Goal: Information Seeking & Learning: Learn about a topic

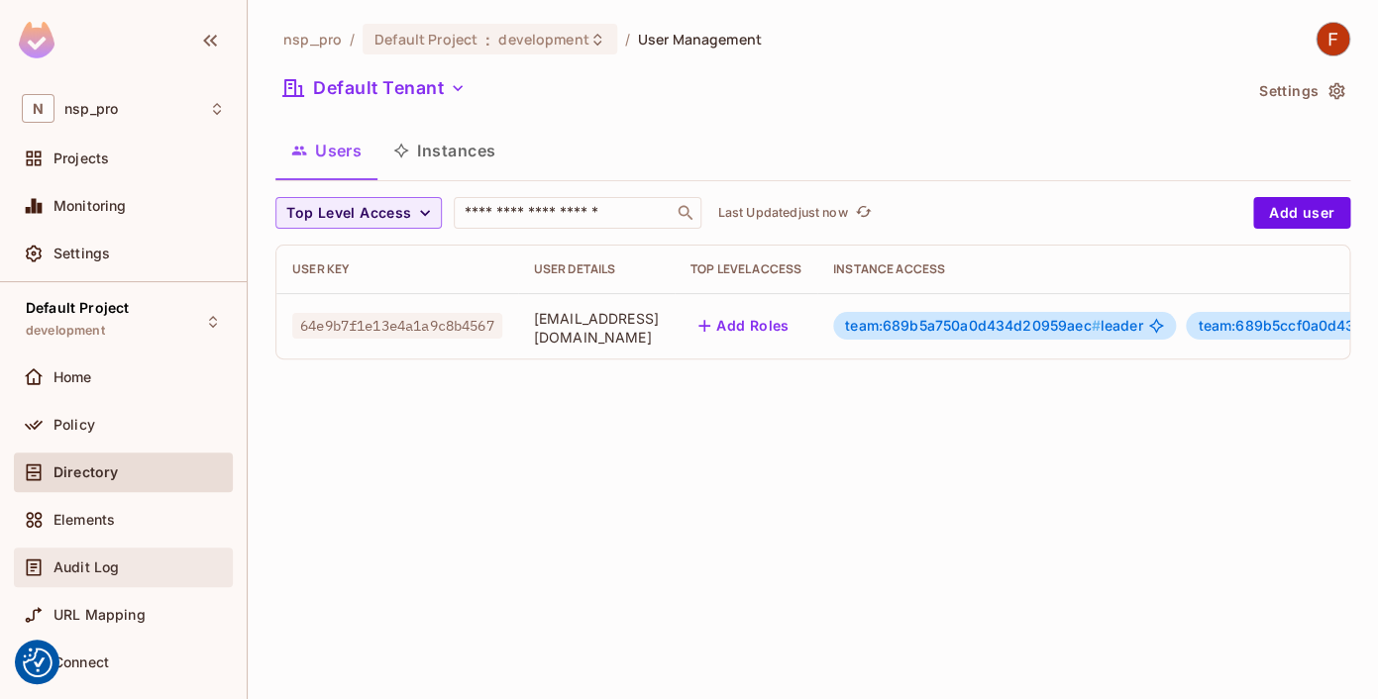
click at [68, 559] on div "Audit Log" at bounding box center [123, 568] width 203 height 24
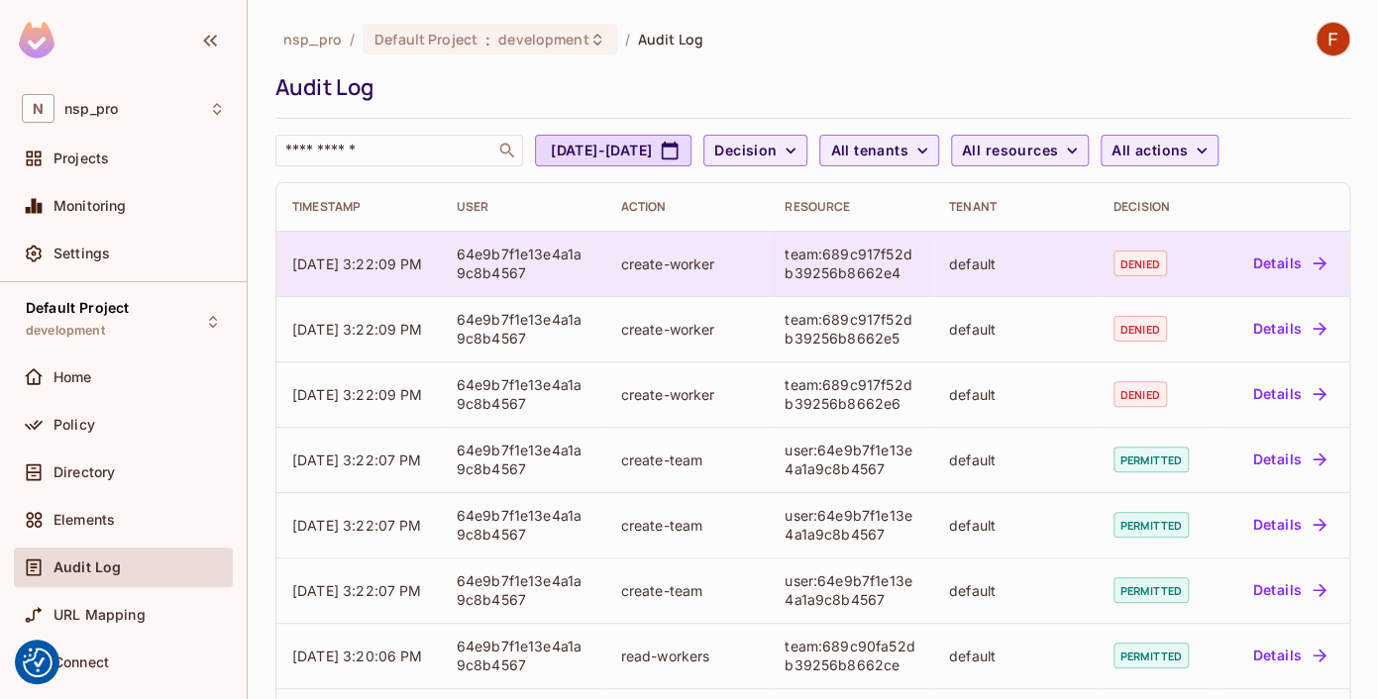
click at [530, 255] on div "64e9b7f1e13e4a1a9c8b4567" at bounding box center [523, 264] width 133 height 38
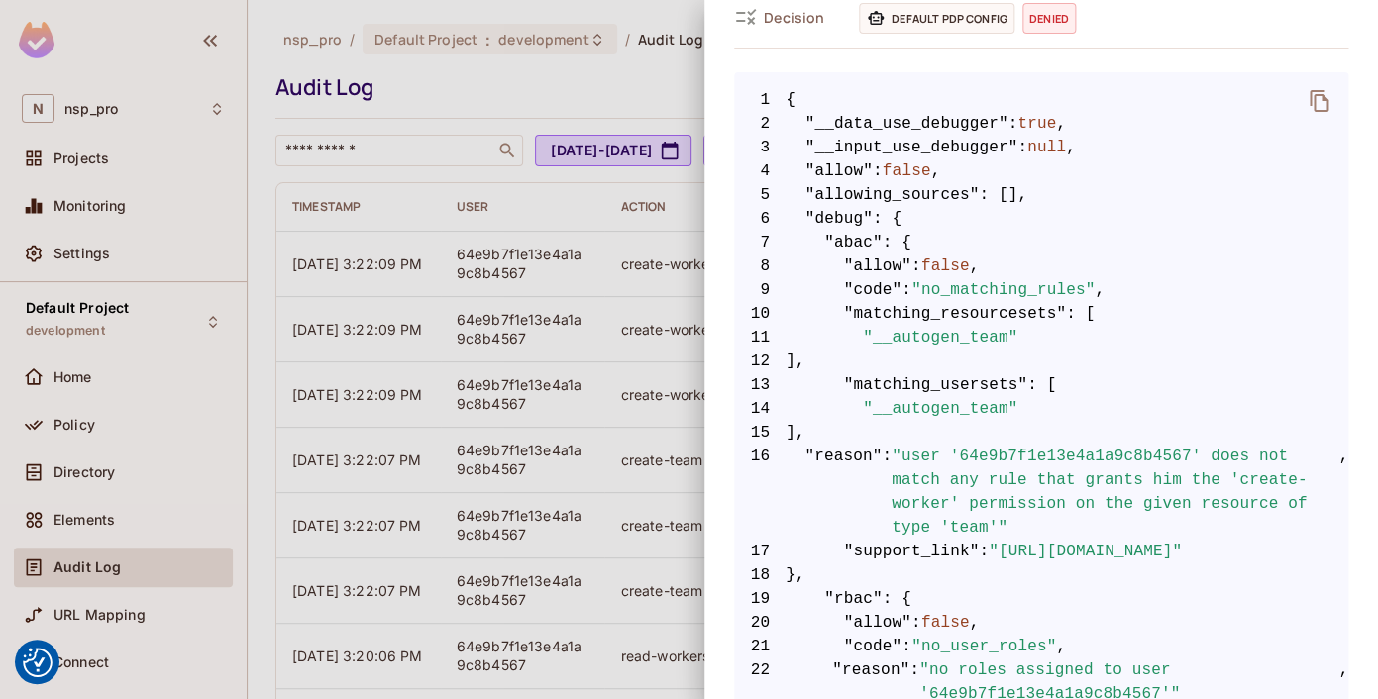
scroll to position [359, 0]
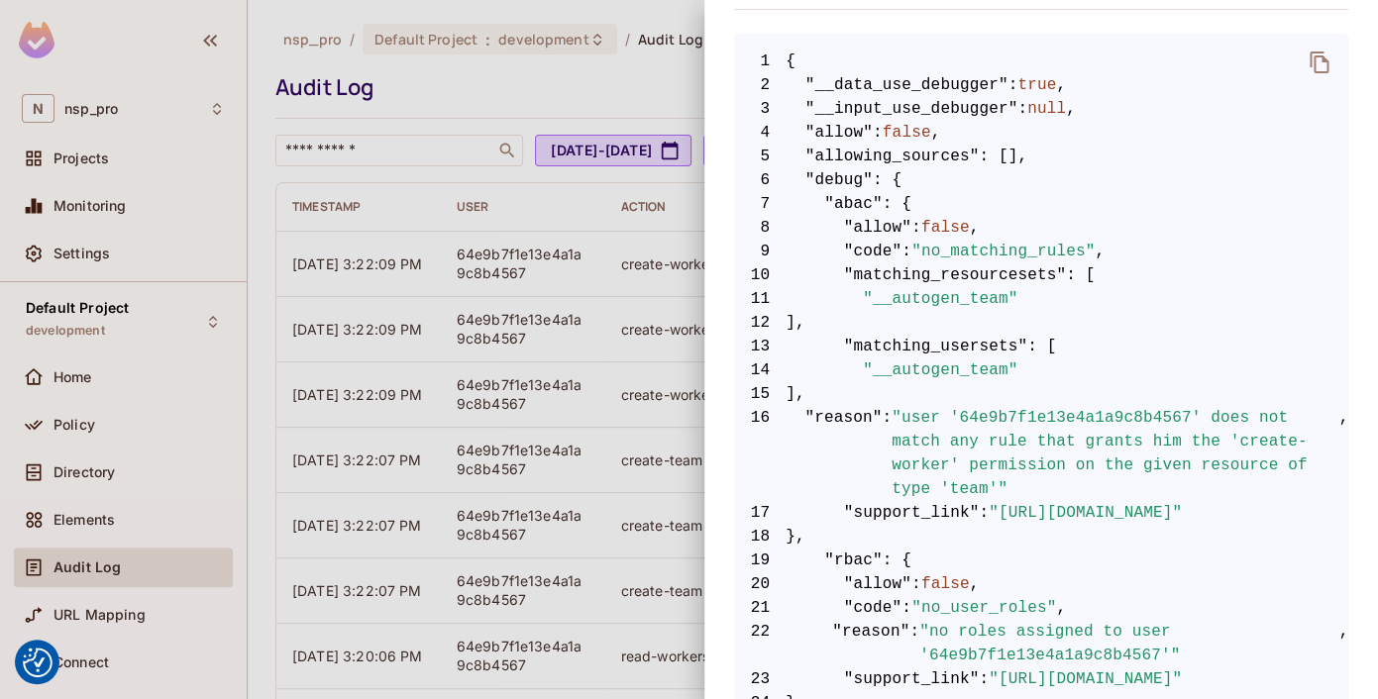
click at [1001, 421] on span ""user '64e9b7f1e13e4a1a9c8b4567' does not match any rule that grants him the 'c…" at bounding box center [1114, 453] width 447 height 95
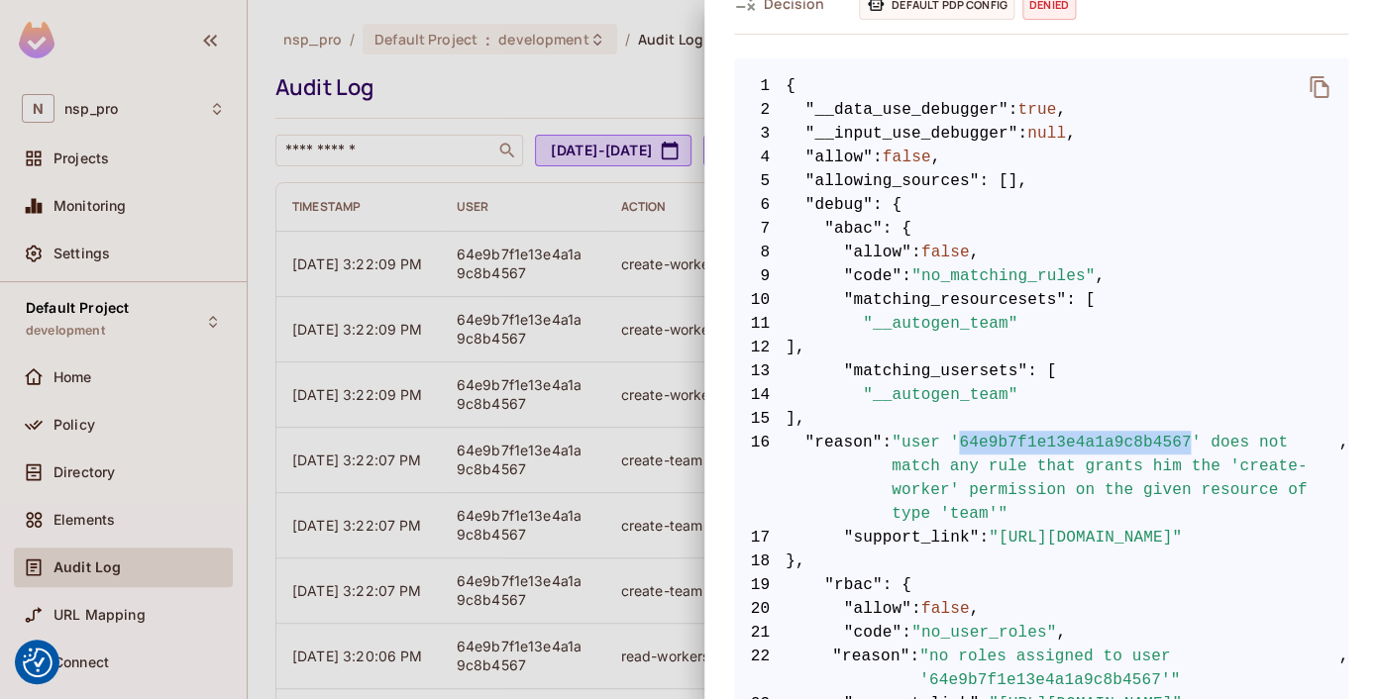
scroll to position [283, 0]
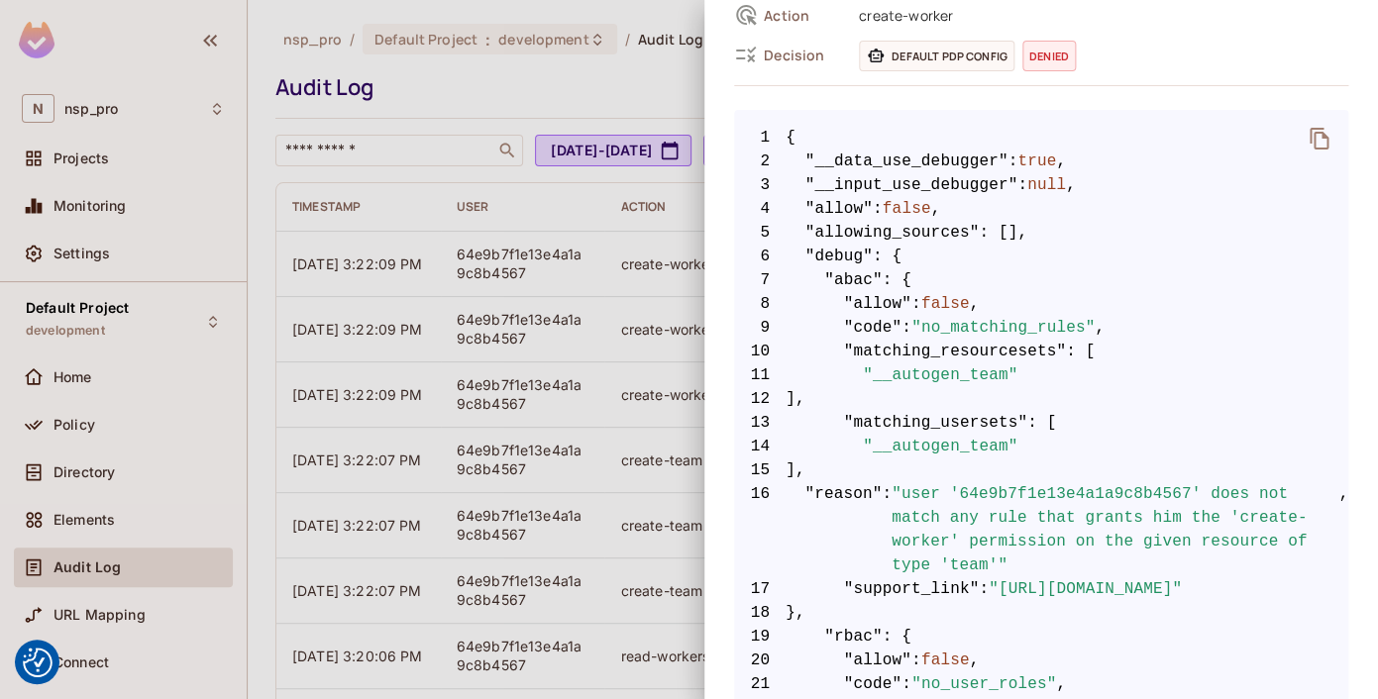
click at [100, 462] on div at bounding box center [689, 349] width 1378 height 699
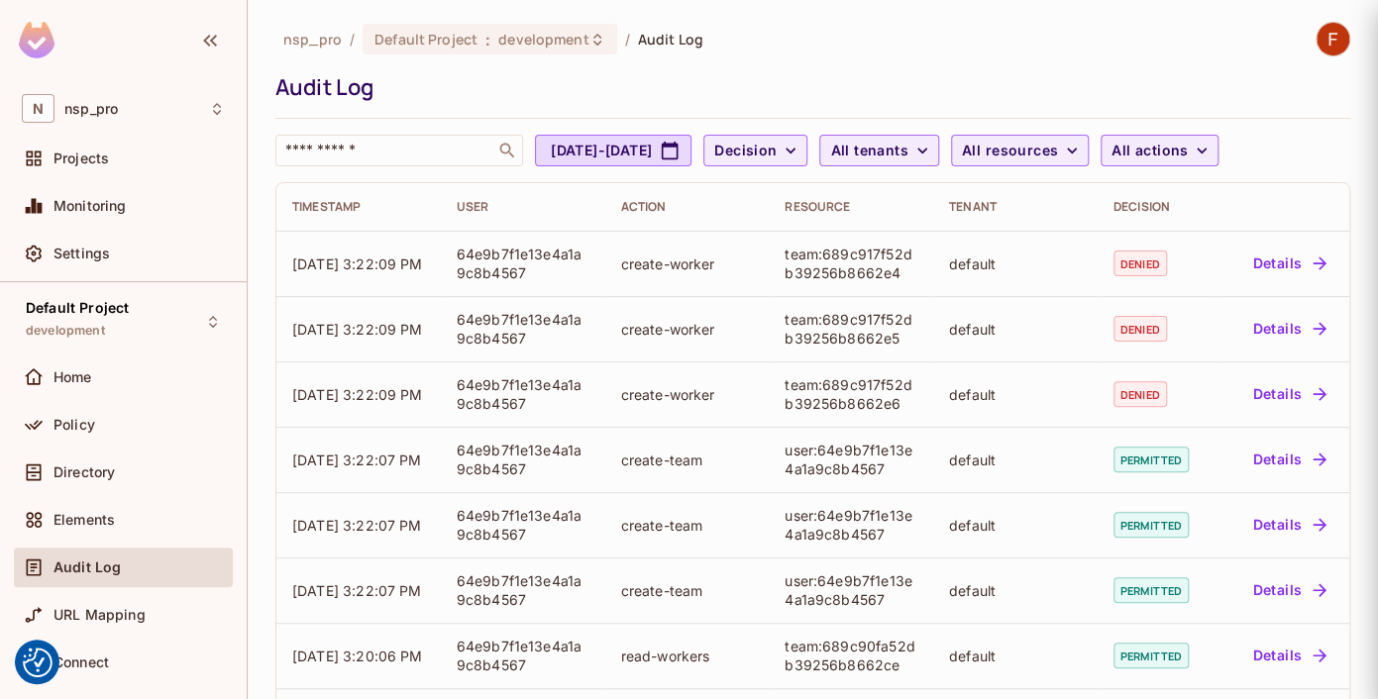
scroll to position [0, 0]
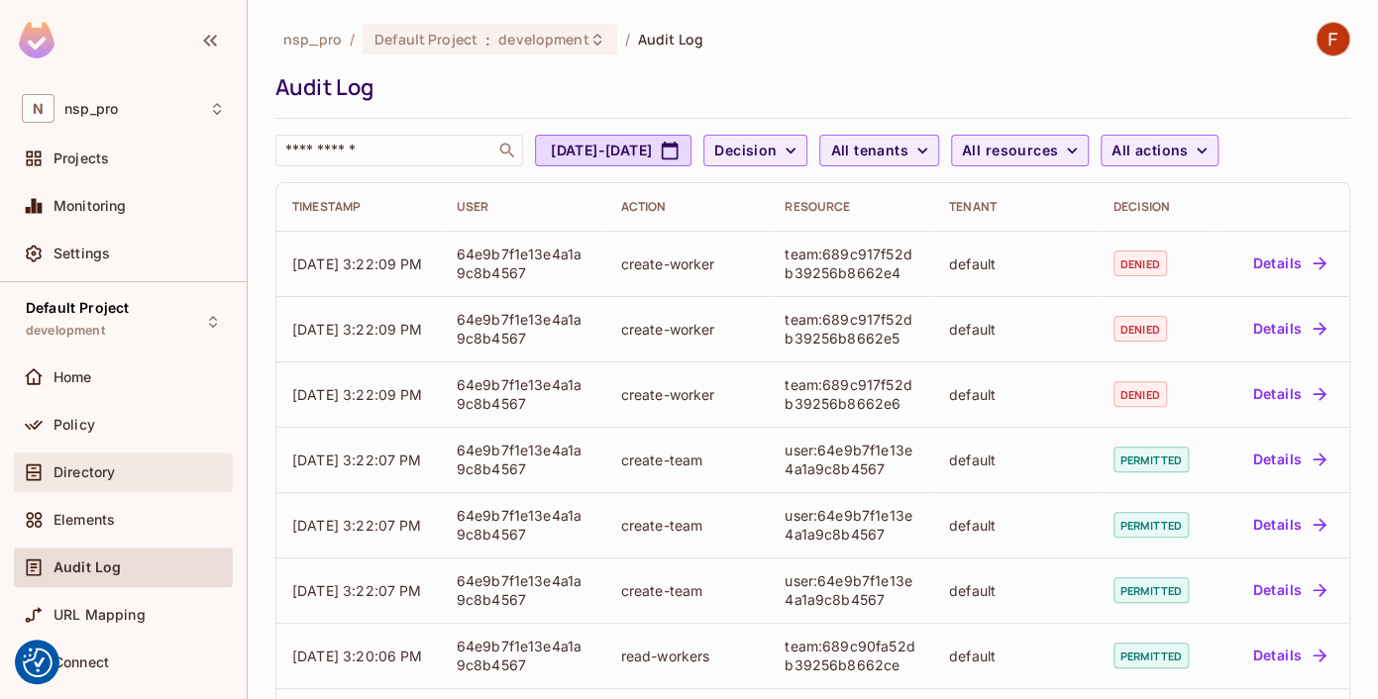
click at [87, 465] on span "Directory" at bounding box center [83, 472] width 61 height 16
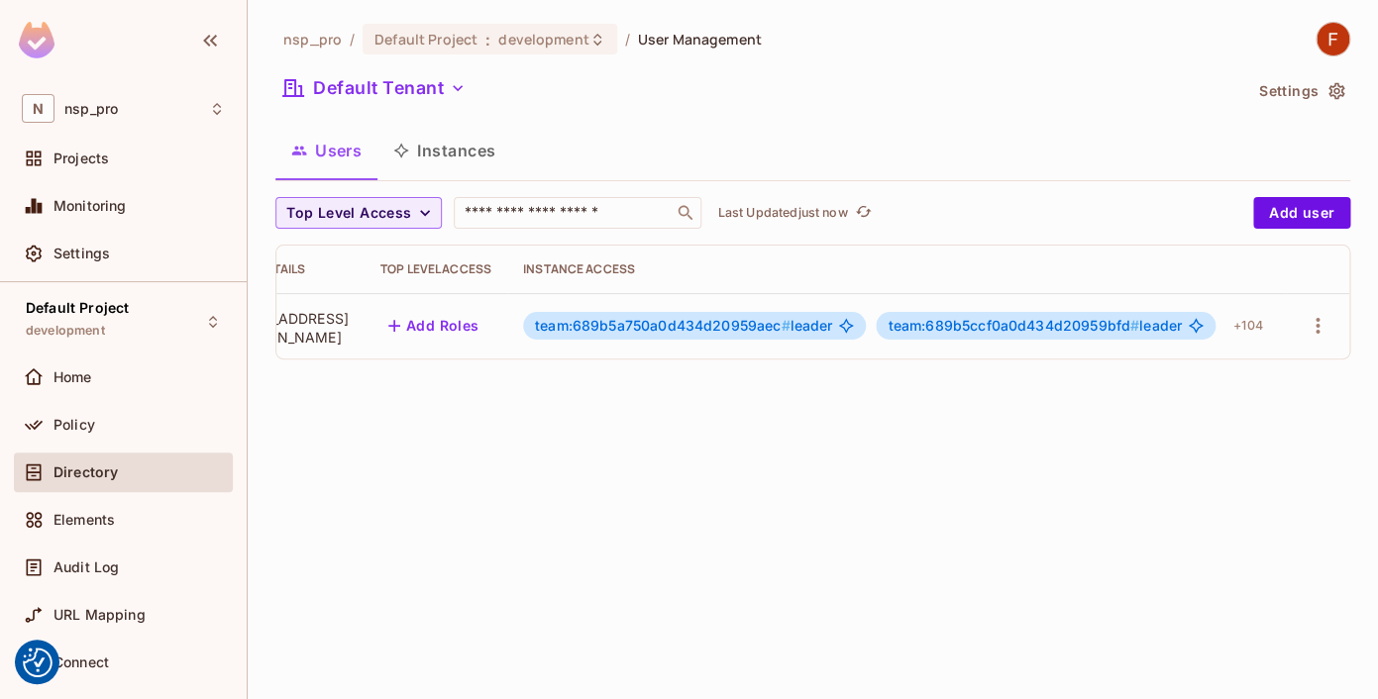
scroll to position [0, 354]
click at [1237, 328] on div "+ 104" at bounding box center [1248, 326] width 46 height 32
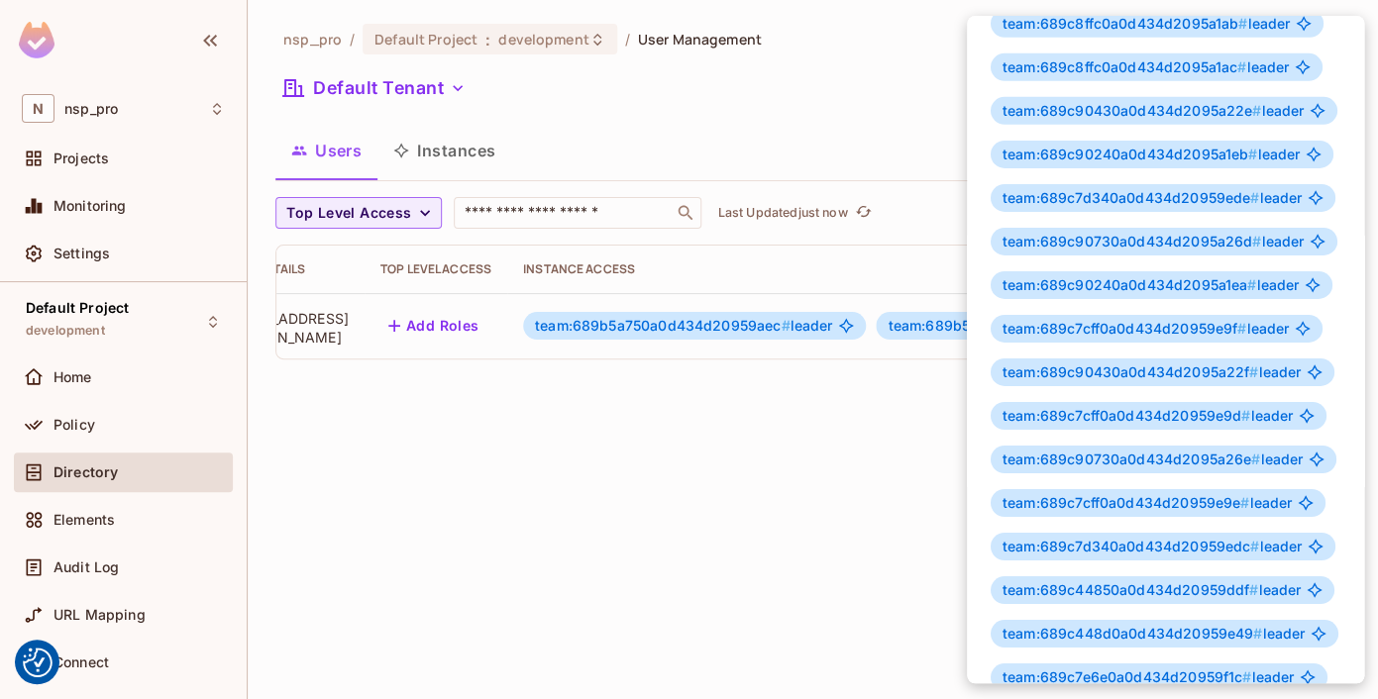
scroll to position [0, 0]
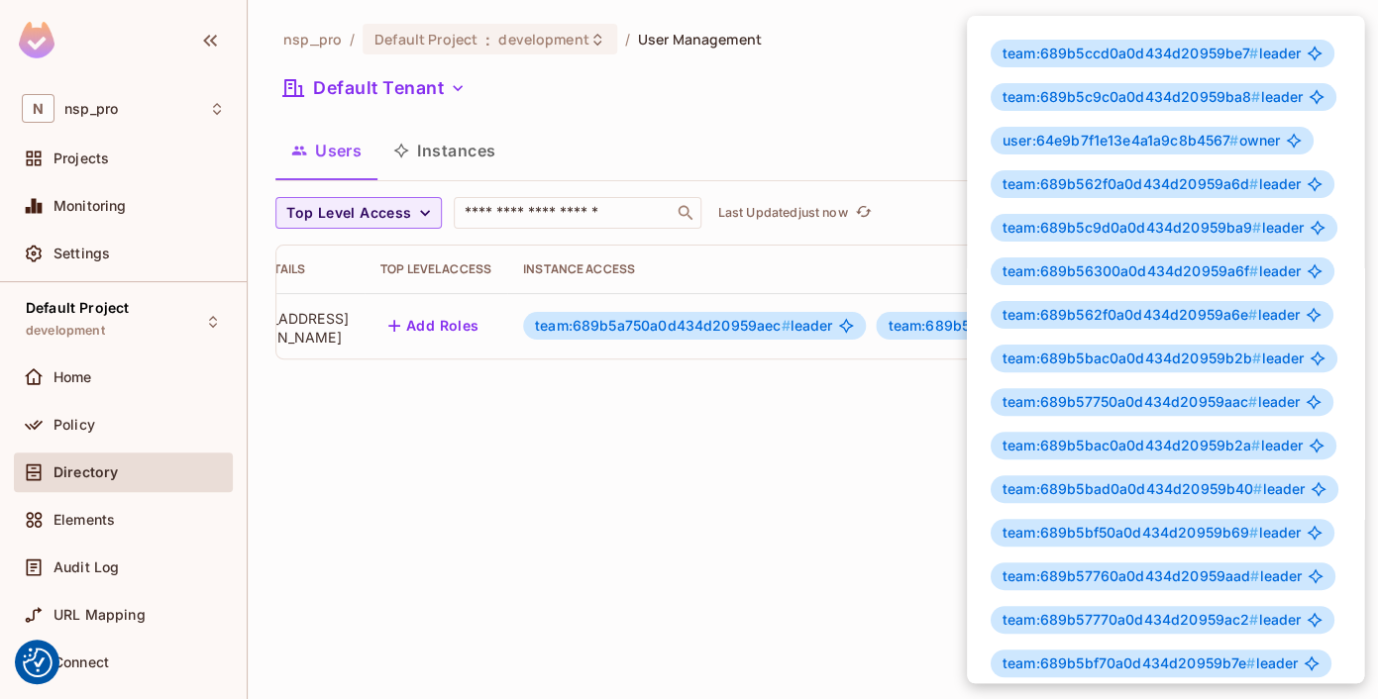
click at [738, 442] on div at bounding box center [689, 349] width 1378 height 699
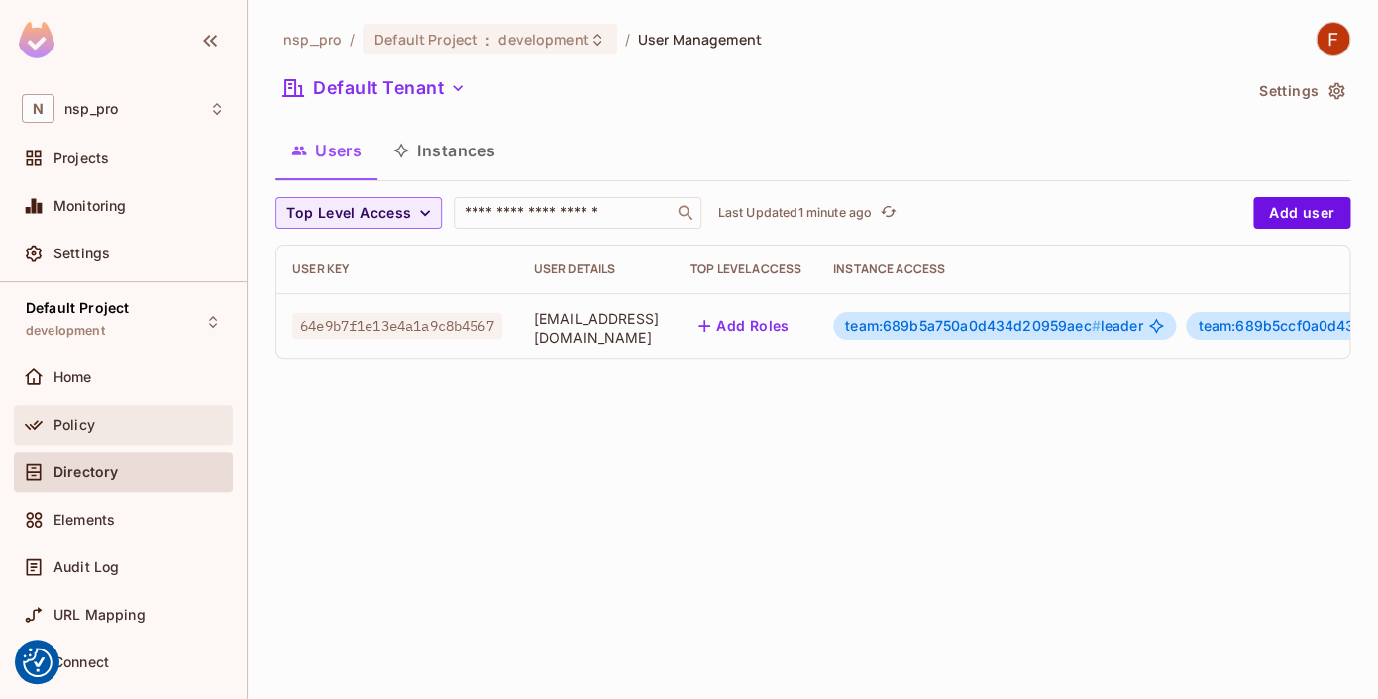
click at [93, 409] on div "Policy" at bounding box center [123, 425] width 219 height 40
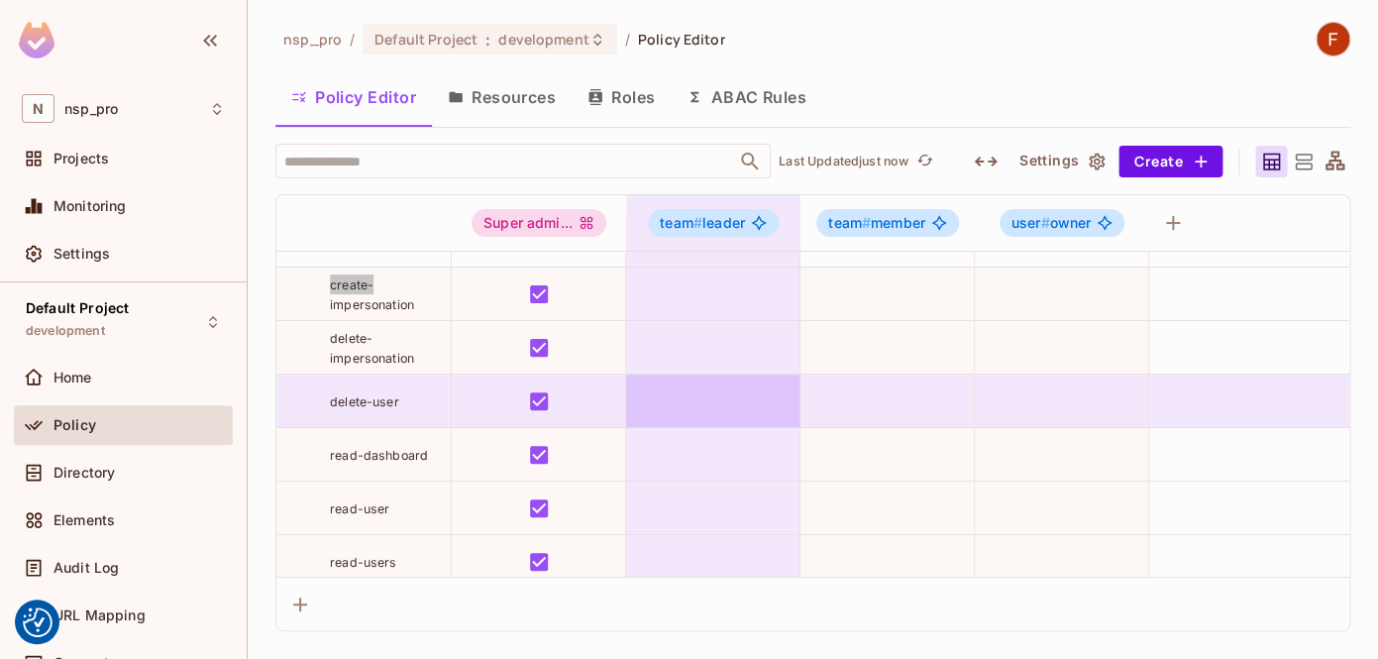
scroll to position [1560, 0]
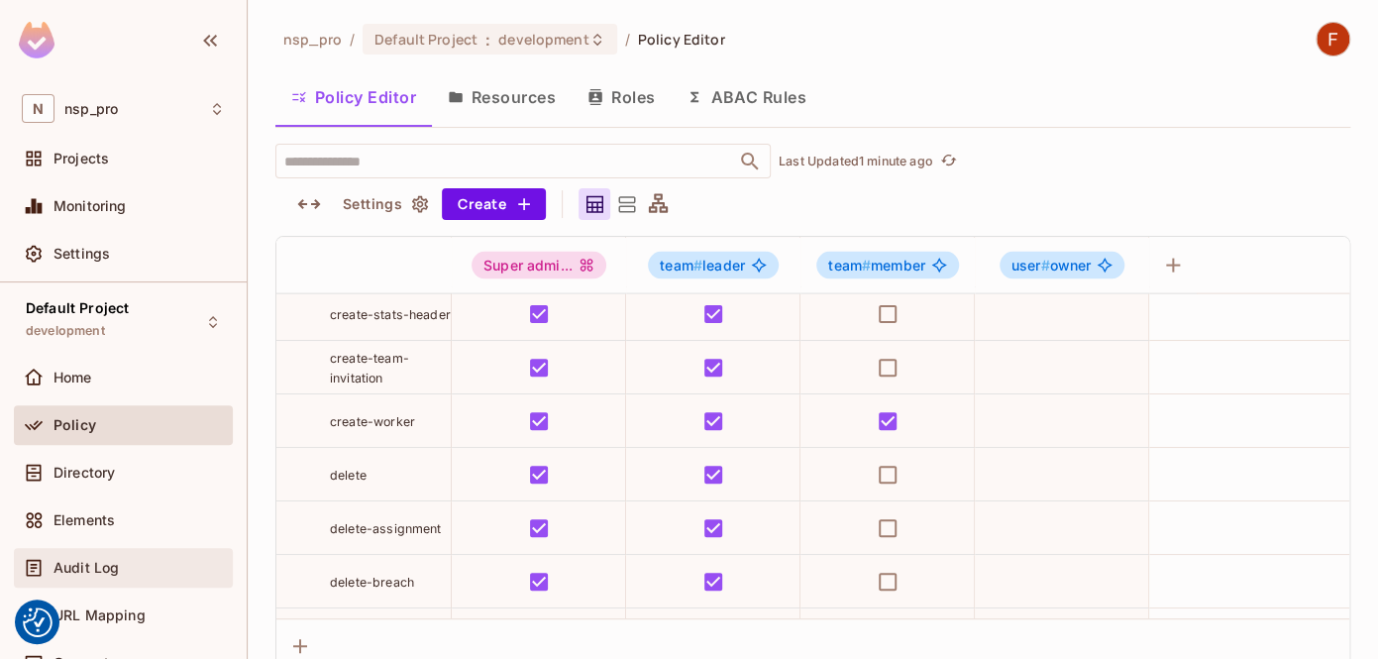
click at [84, 571] on span "Audit Log" at bounding box center [85, 568] width 65 height 16
